Goal: Browse casually

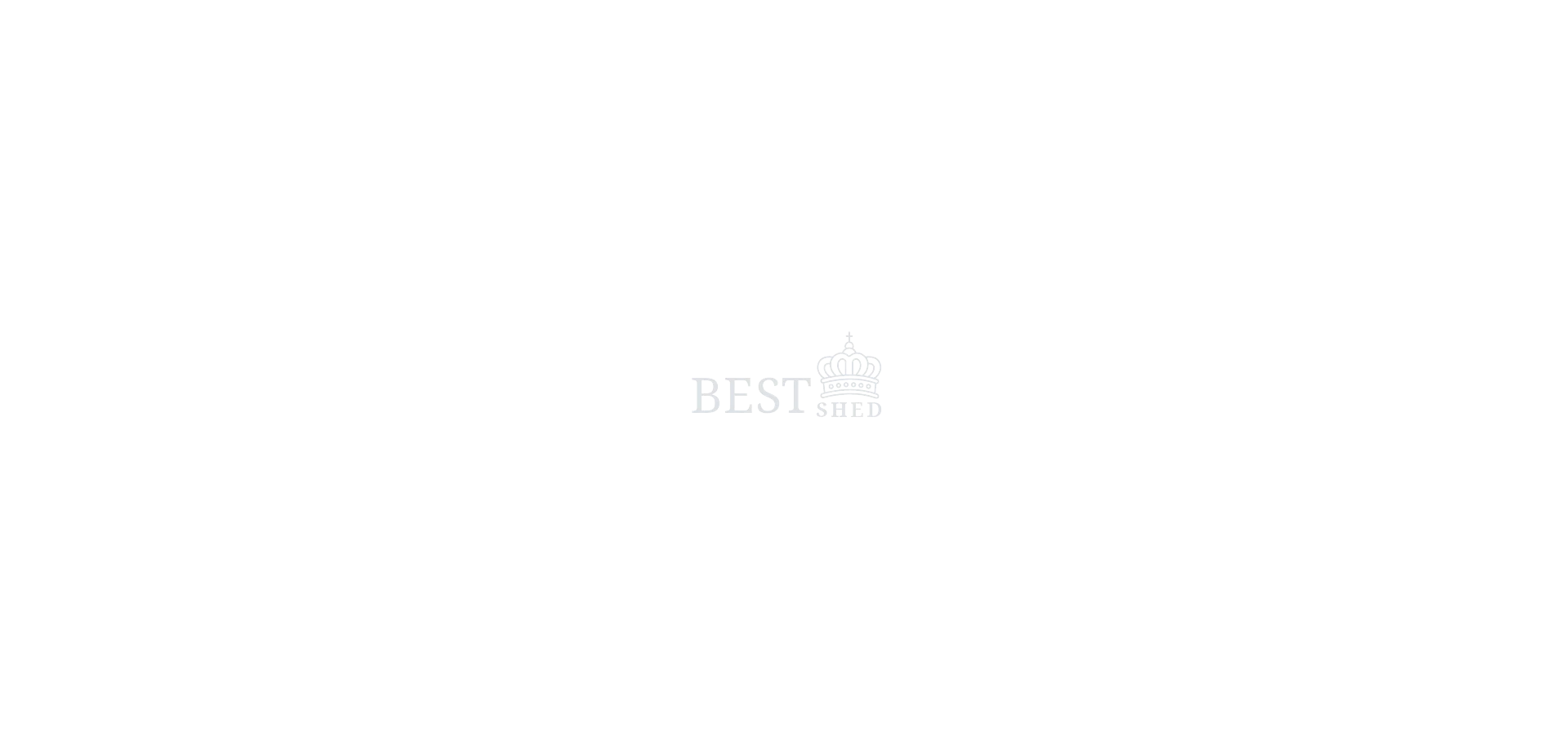
scroll to position [327, 0]
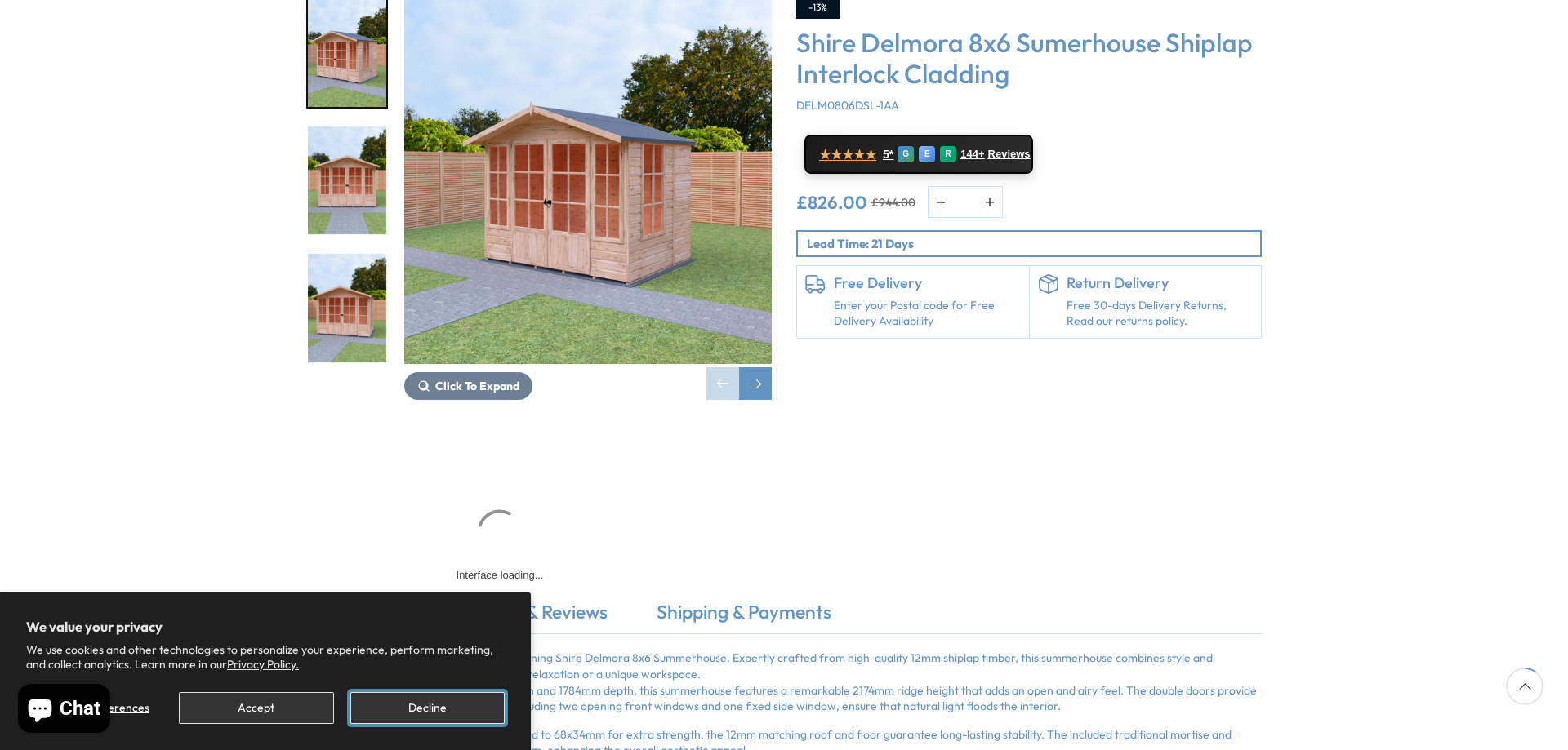
click at [416, 709] on button "Decline" at bounding box center [427, 708] width 155 height 32
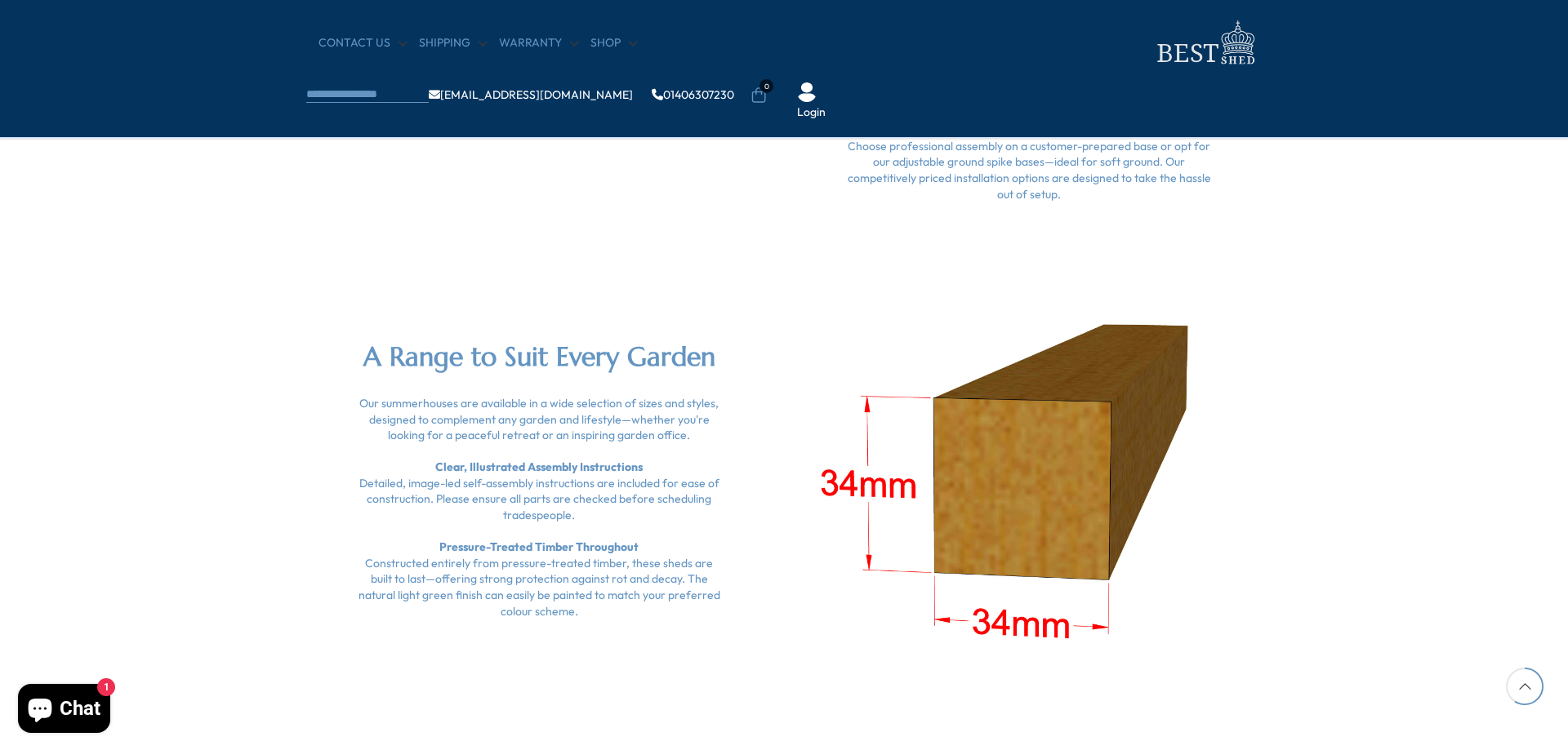
scroll to position [2449, 0]
